Goal: Information Seeking & Learning: Learn about a topic

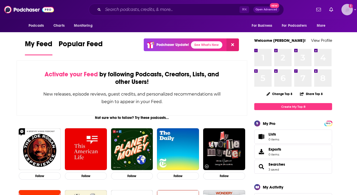
click at [349, 9] on img "Logged in as awallresonate" at bounding box center [347, 9] width 11 height 11
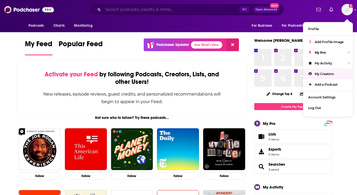
click at [142, 9] on input "Search podcasts, credits, & more..." at bounding box center [171, 9] width 137 height 8
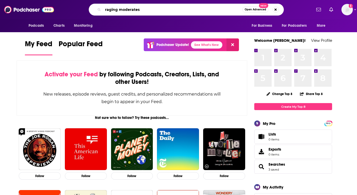
type input "raging moderates"
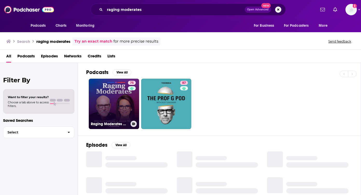
click at [110, 96] on link "75 Raging Moderates with [PERSON_NAME] and [PERSON_NAME]" at bounding box center [114, 104] width 50 height 50
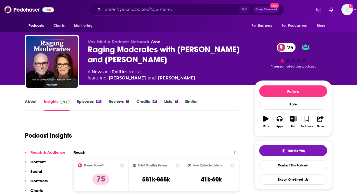
click at [27, 100] on link "About" at bounding box center [31, 105] width 12 height 12
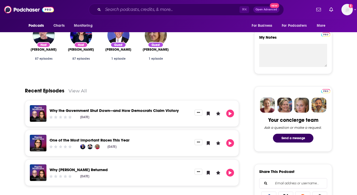
scroll to position [182, 0]
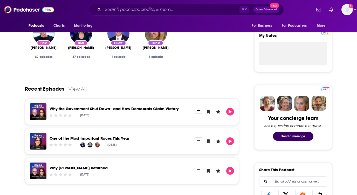
click at [168, 107] on link "Why the Government Shut Down—and How Democrats Claim Victory" at bounding box center [114, 108] width 129 height 5
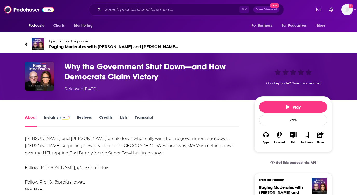
click at [49, 117] on link "Insights" at bounding box center [57, 121] width 26 height 12
